Goal: Task Accomplishment & Management: Complete application form

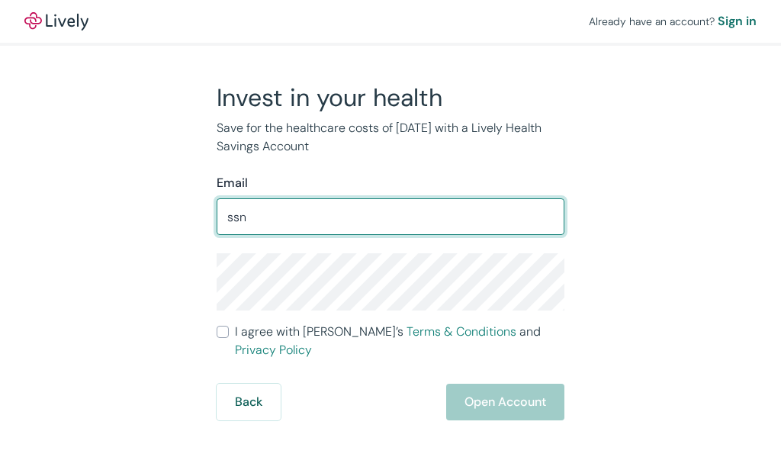
click at [261, 220] on input "ssn" at bounding box center [391, 216] width 348 height 31
type input "s"
click at [342, 220] on input "Email" at bounding box center [391, 216] width 348 height 31
type input "[EMAIL_ADDRESS][DOMAIN_NAME]"
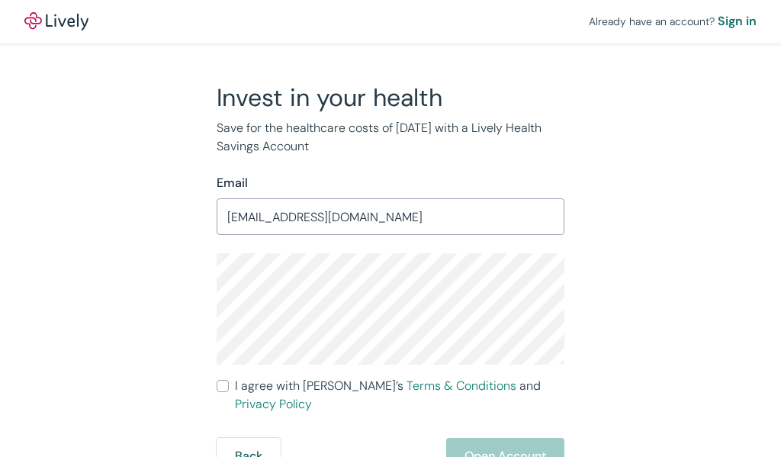
click at [220, 388] on input "I agree with Lively’s Terms & Conditions and Privacy Policy" at bounding box center [223, 386] width 12 height 12
checkbox input "true"
click at [510, 438] on button "Open Account" at bounding box center [505, 456] width 118 height 37
